Goal: Task Accomplishment & Management: Complete application form

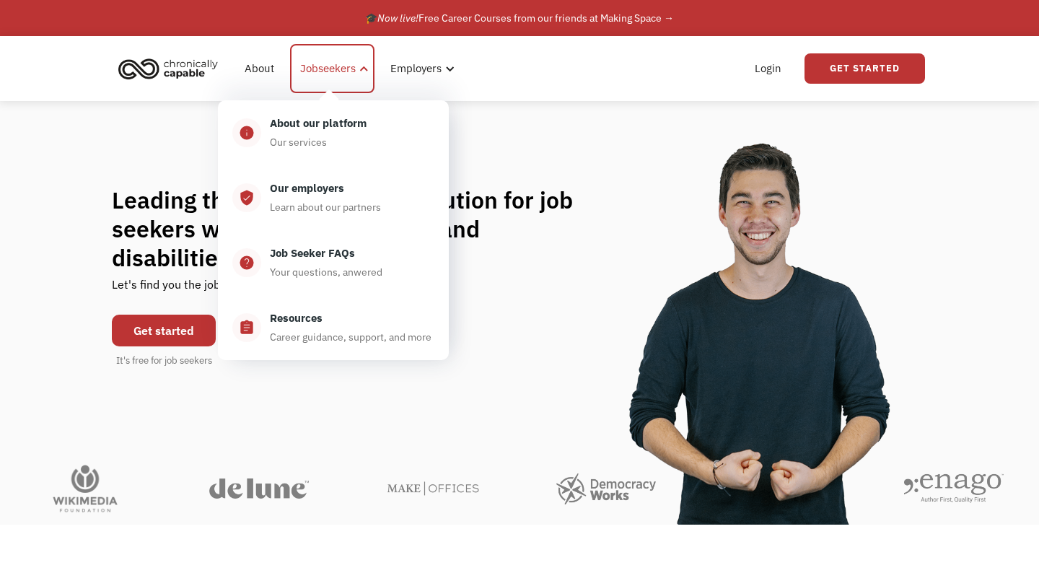
click at [331, 77] on div "Jobseekers" at bounding box center [328, 68] width 56 height 17
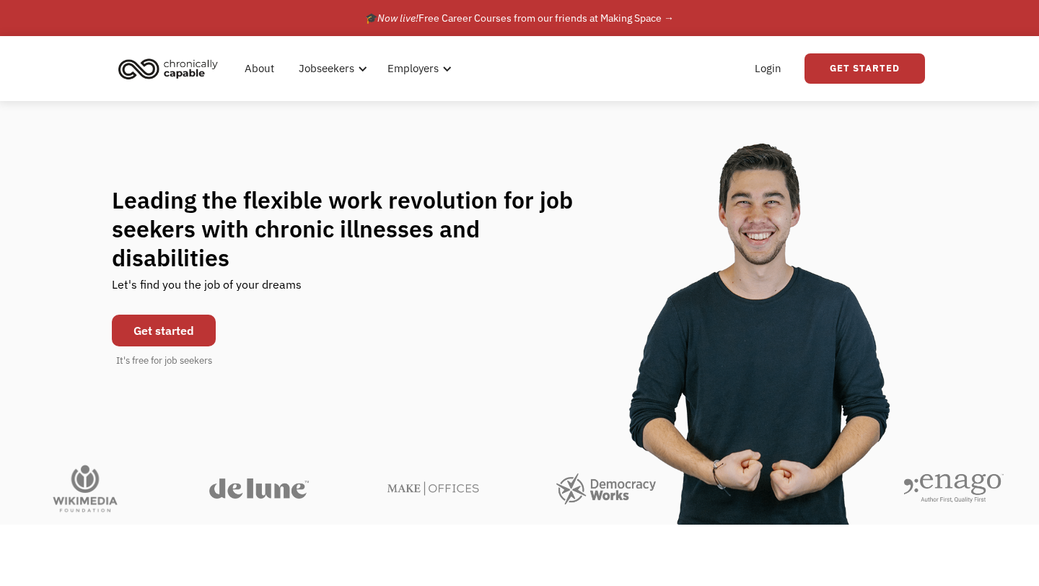
click at [197, 318] on link "Get started" at bounding box center [164, 331] width 104 height 32
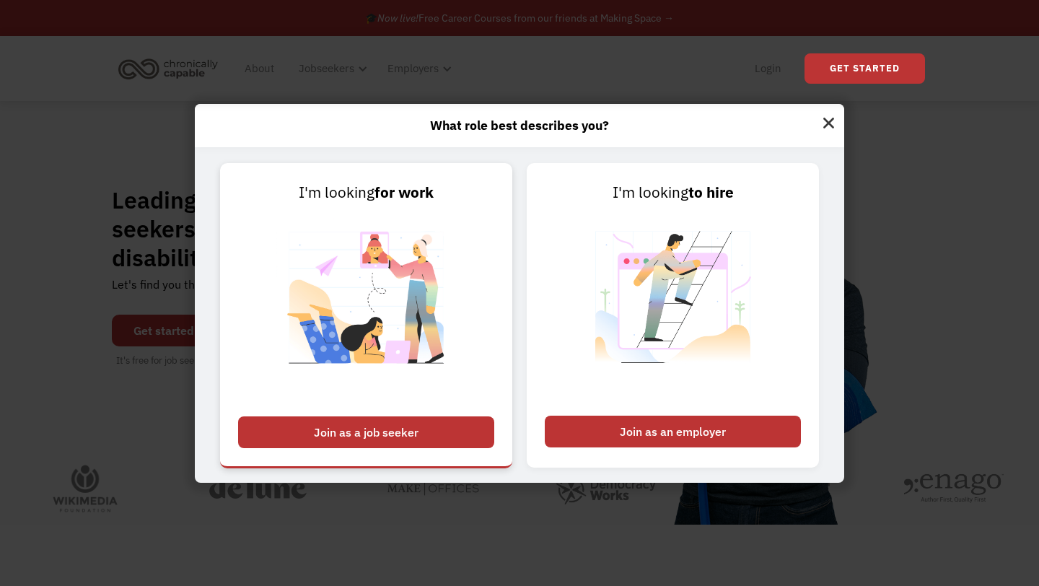
click at [455, 427] on div "Join as a job seeker" at bounding box center [366, 432] width 256 height 32
